Goal: Transaction & Acquisition: Download file/media

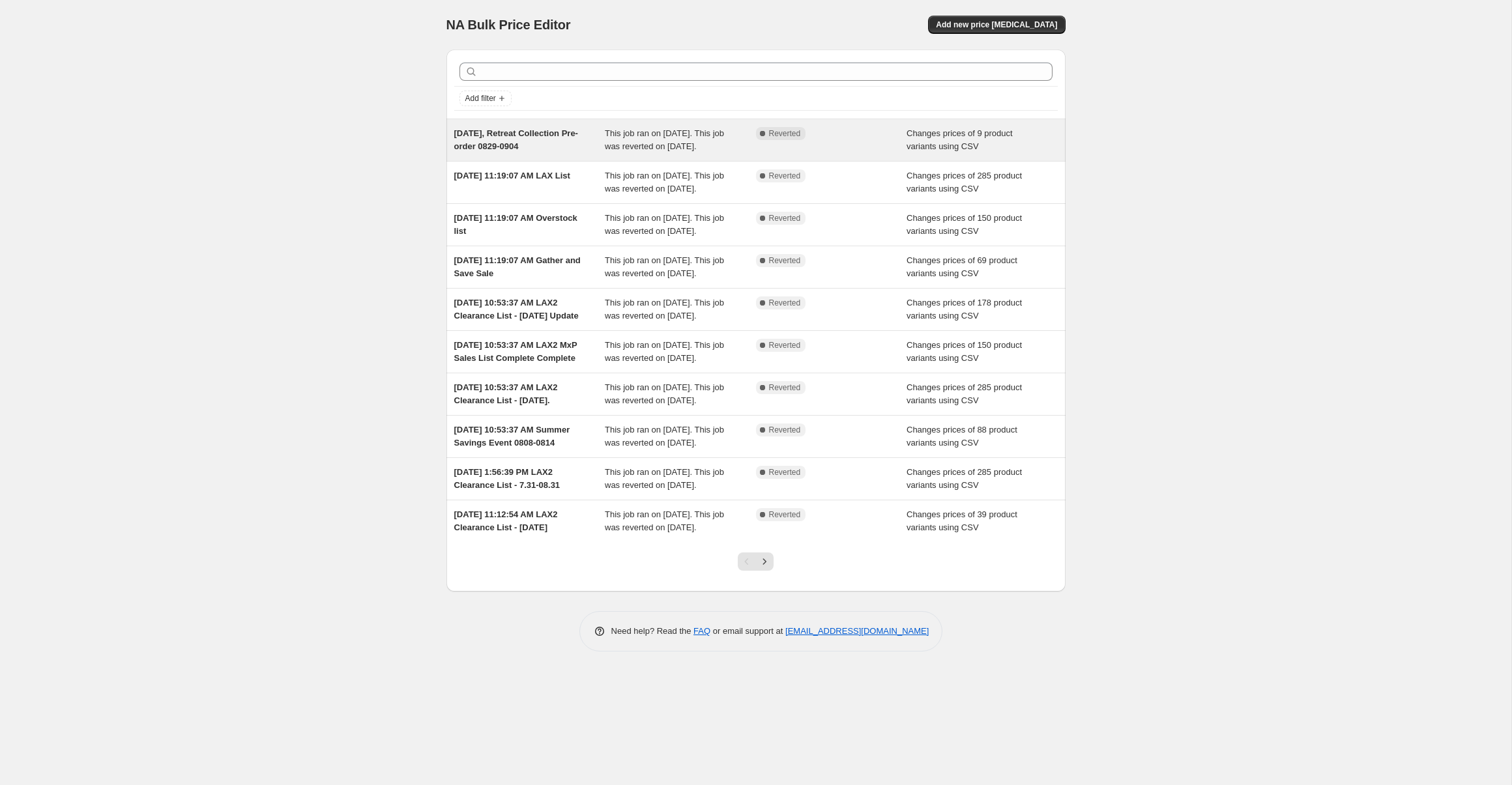
click at [589, 153] on div "[DATE], Retreat Collection Pre-order 0829-0904" at bounding box center [530, 140] width 151 height 26
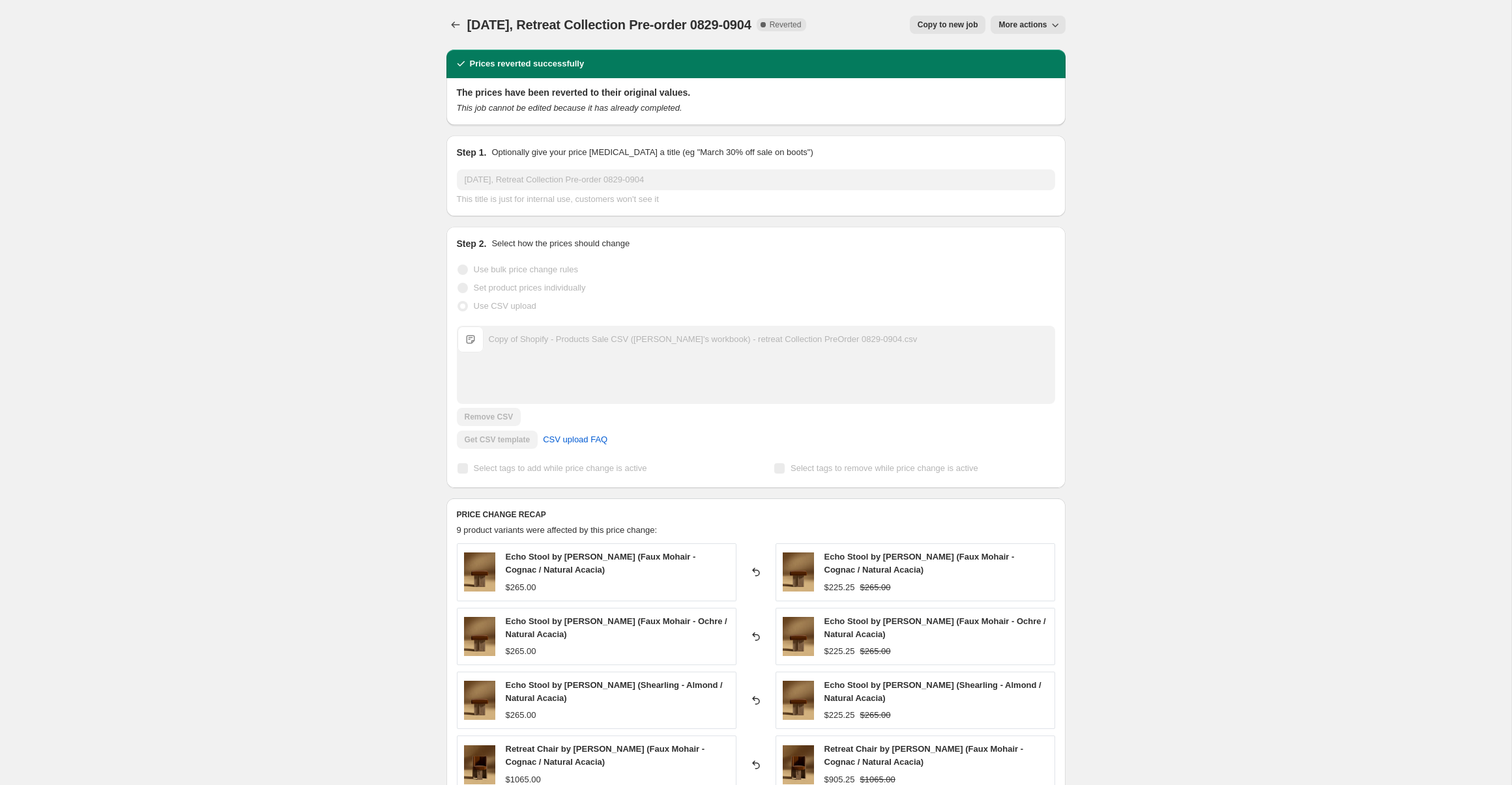
click at [1162, 192] on div "[DATE], Retreat Collection Pre-order 0829-0904. This page is ready [DATE], Retr…" at bounding box center [755, 656] width 1511 height 1314
click at [1039, 22] on span "More actions" at bounding box center [1023, 25] width 48 height 10
click at [1057, 52] on span "Export Recap CSV" at bounding box center [1033, 51] width 71 height 9
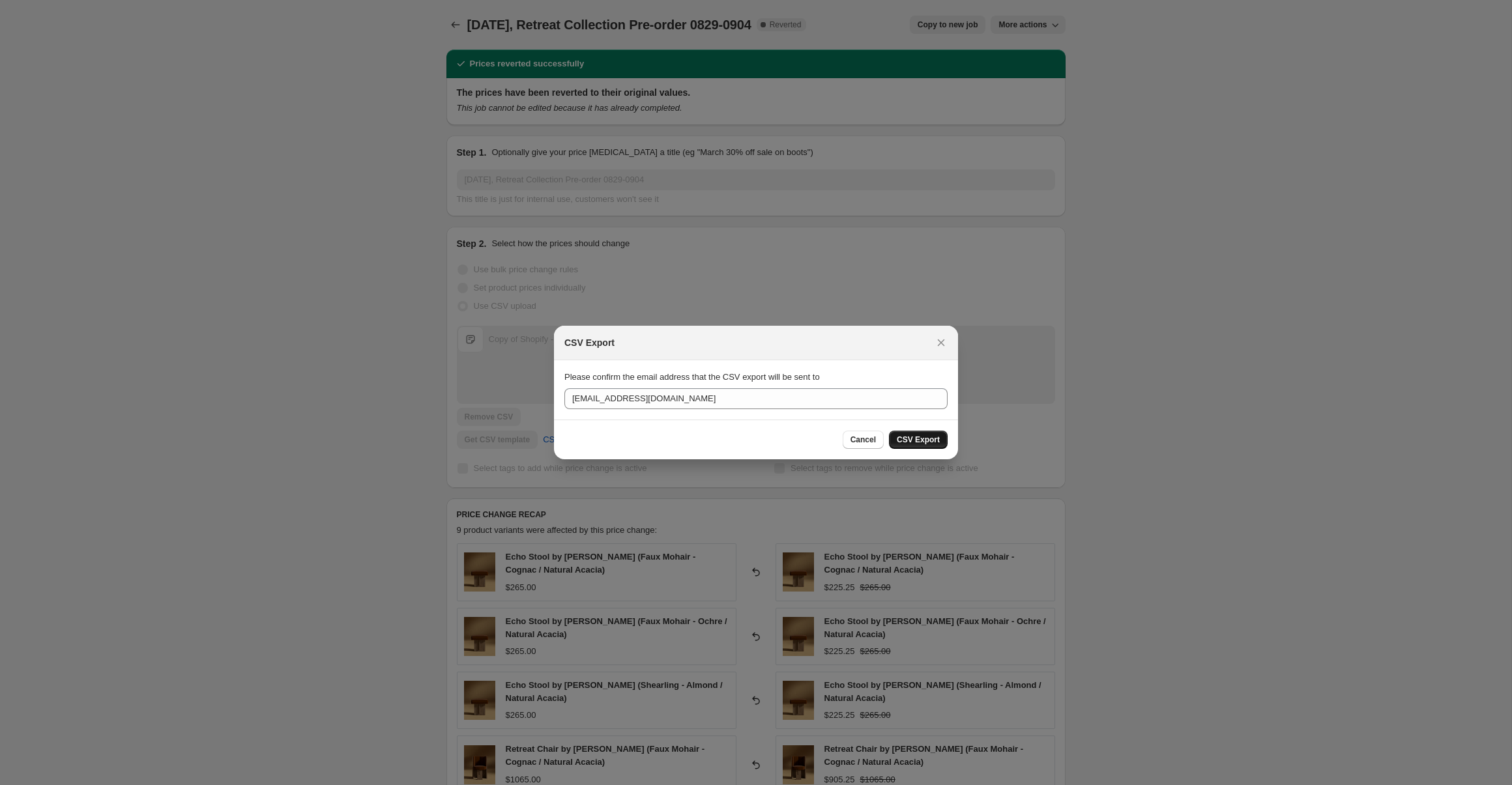
click at [919, 445] on button "CSV Export" at bounding box center [918, 440] width 59 height 18
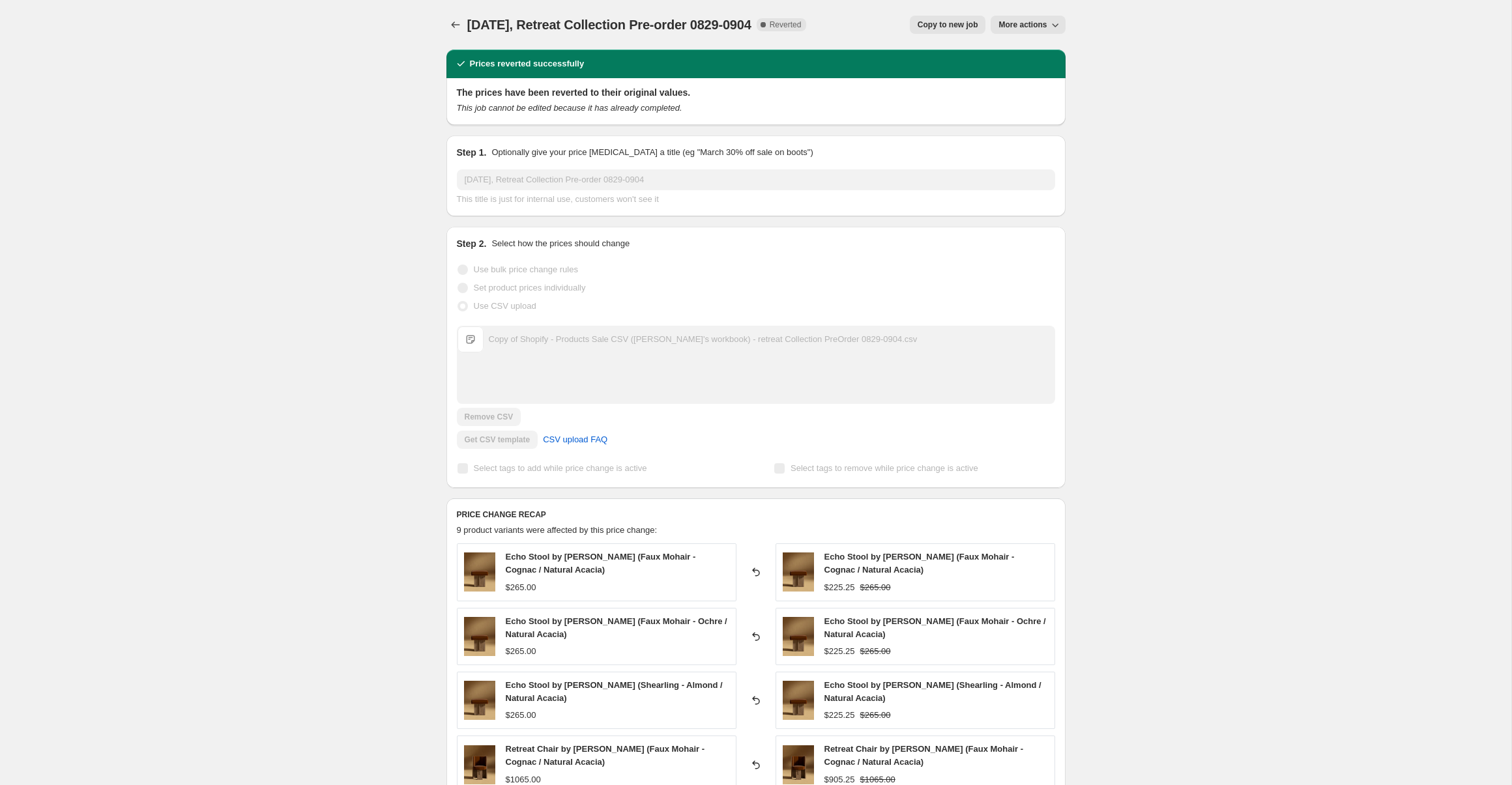
click at [364, 48] on div "[DATE], Retreat Collection Pre-order 0829-0904. This page is ready [DATE], Retr…" at bounding box center [755, 656] width 1511 height 1314
